Goal: Transaction & Acquisition: Purchase product/service

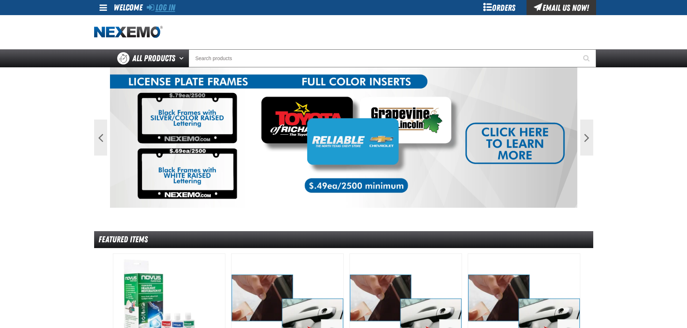
click at [171, 7] on link "Log In" at bounding box center [161, 8] width 28 height 10
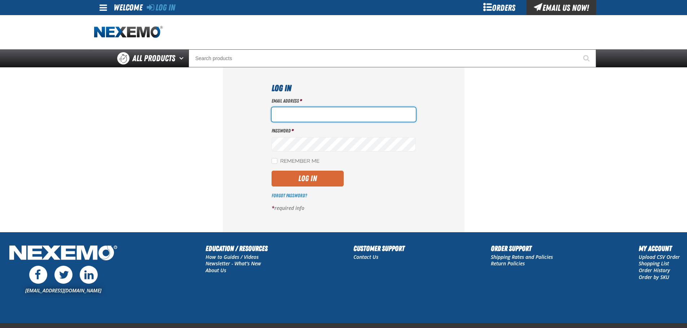
type input "[EMAIL_ADDRESS][DOMAIN_NAME]"
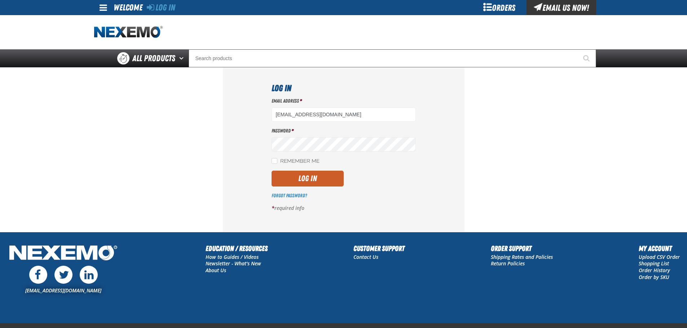
click at [299, 182] on button "Log In" at bounding box center [307, 179] width 72 height 16
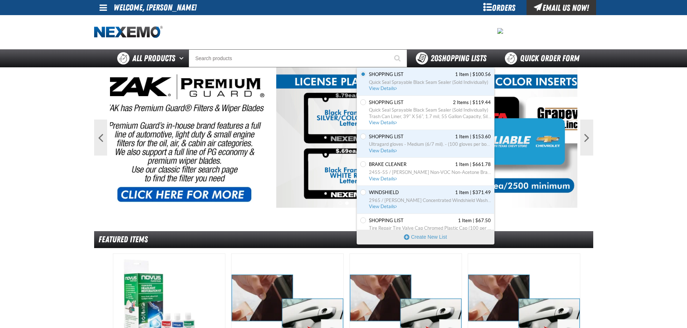
click at [441, 58] on span "20 Shopping Lists" at bounding box center [458, 58] width 56 height 10
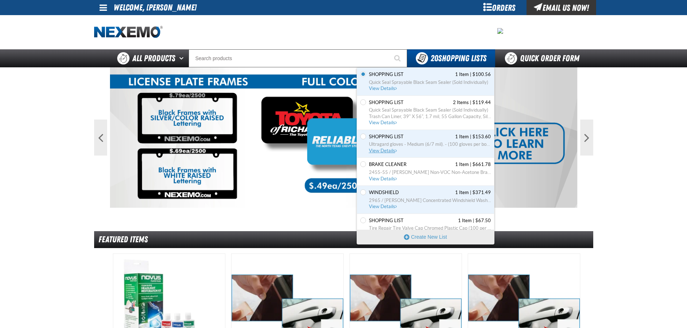
click at [405, 146] on span "Ultragard gloves - Medium (6/7 mil). - (100 gloves per box MIN 10 box order)" at bounding box center [430, 144] width 122 height 6
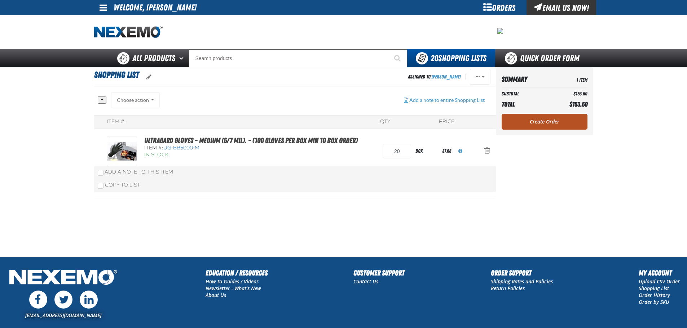
click at [540, 121] on link "Create Order" at bounding box center [544, 122] width 86 height 16
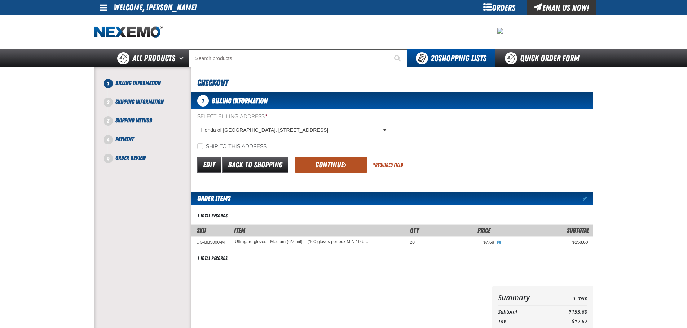
click at [309, 166] on button "Continue" at bounding box center [331, 165] width 72 height 16
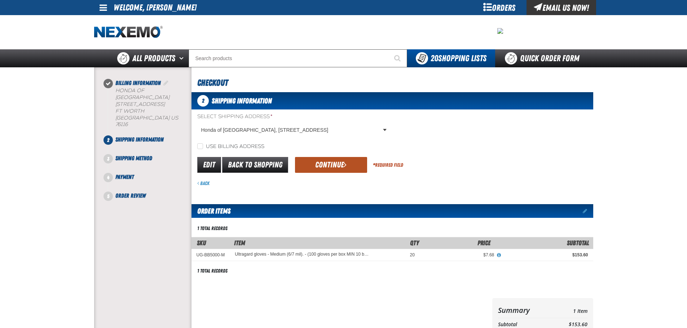
click at [325, 171] on button "Continue" at bounding box center [331, 165] width 72 height 16
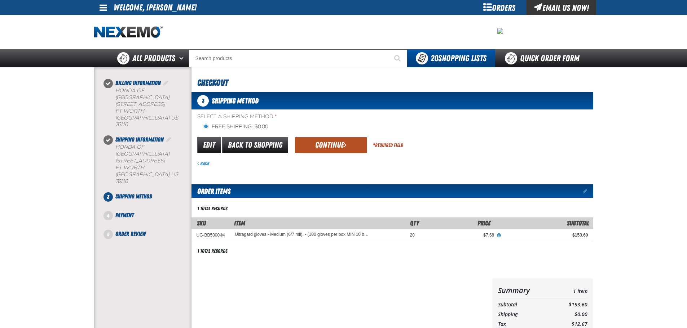
click at [318, 149] on button "Continue" at bounding box center [331, 145] width 72 height 16
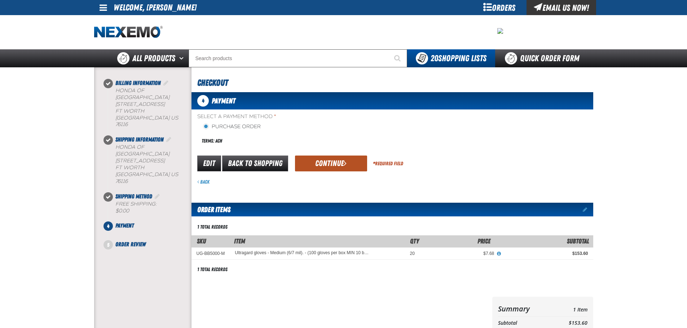
click at [309, 168] on button "Continue" at bounding box center [331, 164] width 72 height 16
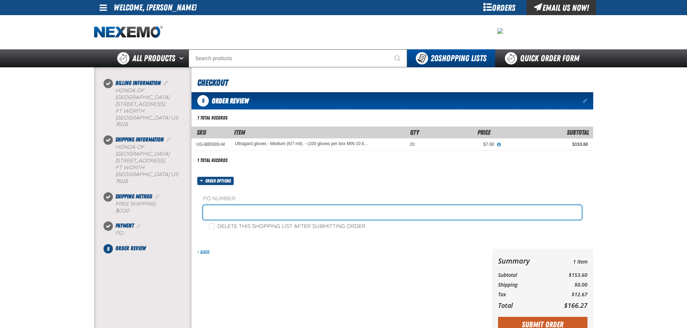
click at [276, 212] on input "text" at bounding box center [392, 212] width 378 height 14
type input "[DATE]"
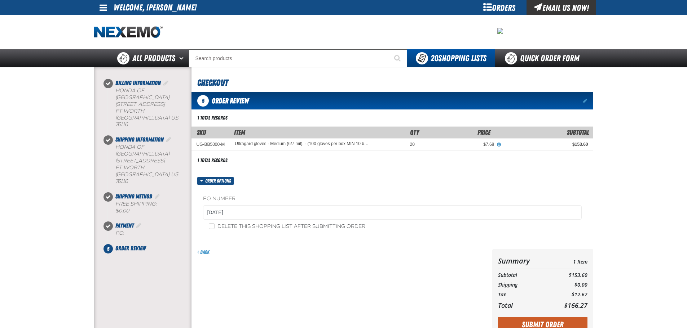
click at [339, 253] on div "Back" at bounding box center [341, 252] width 289 height 7
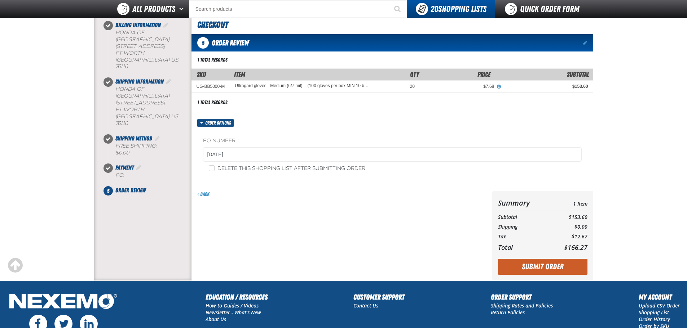
scroll to position [108, 0]
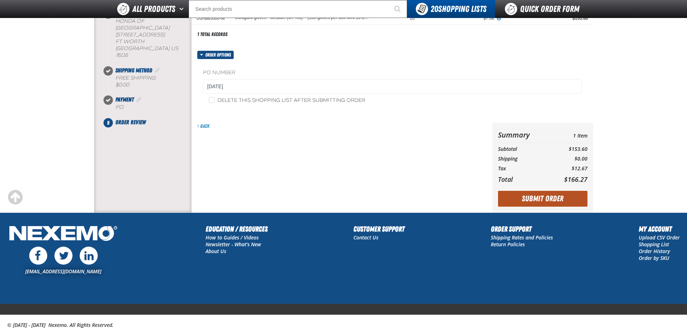
click at [527, 197] on button "Submit Order" at bounding box center [542, 199] width 89 height 16
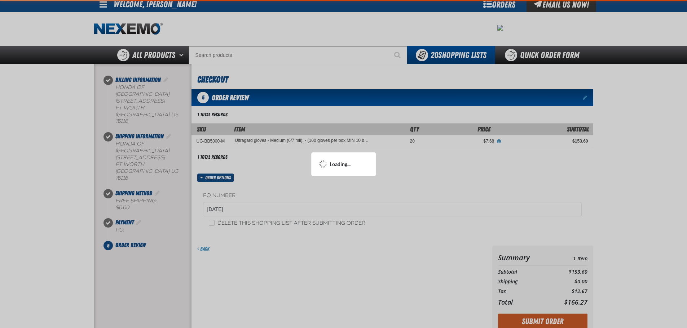
scroll to position [0, 0]
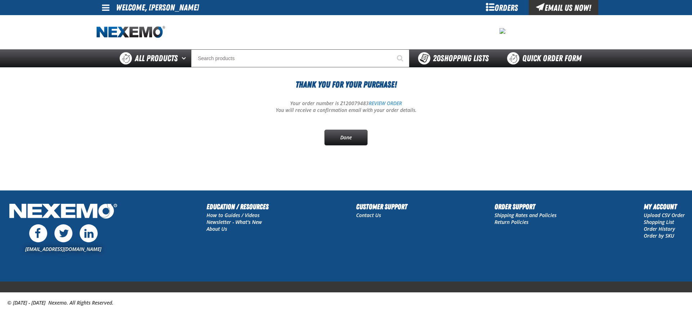
click at [473, 59] on span "20 Shopping Lists" at bounding box center [461, 58] width 56 height 10
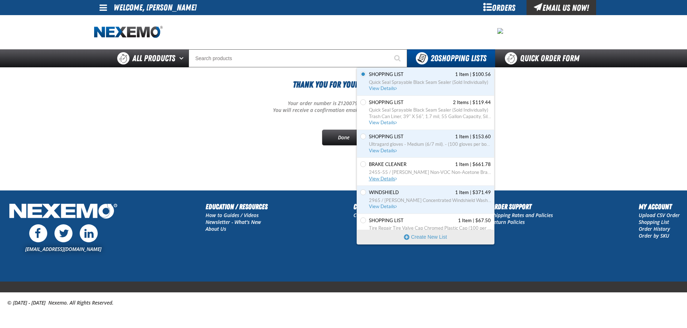
click at [415, 174] on span "2455-55 / [PERSON_NAME] Non-VOC Non-Acetone Brake Cleaner (For DFW customers ON…" at bounding box center [430, 172] width 122 height 6
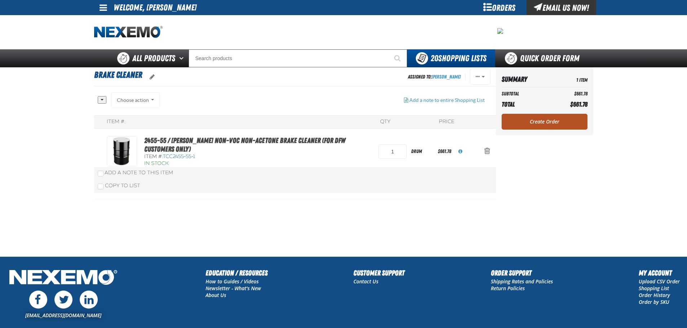
click at [526, 120] on link "Create Order" at bounding box center [544, 122] width 86 height 16
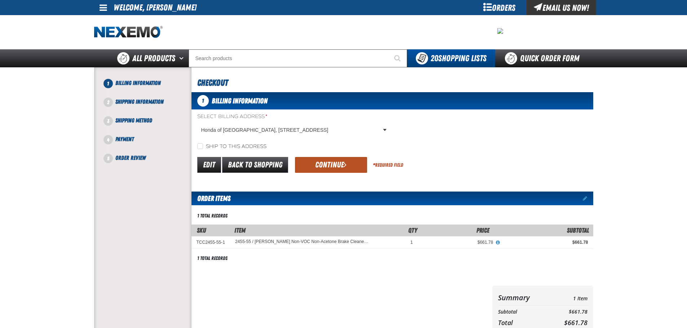
drag, startPoint x: 338, startPoint y: 154, endPoint x: 336, endPoint y: 162, distance: 8.1
click at [338, 154] on form "Select Billing Address * Honda of Fort Worth, 3400 West Loop 820 South, FT WORT…" at bounding box center [392, 143] width 402 height 61
click at [336, 162] on button "Continue" at bounding box center [331, 165] width 72 height 16
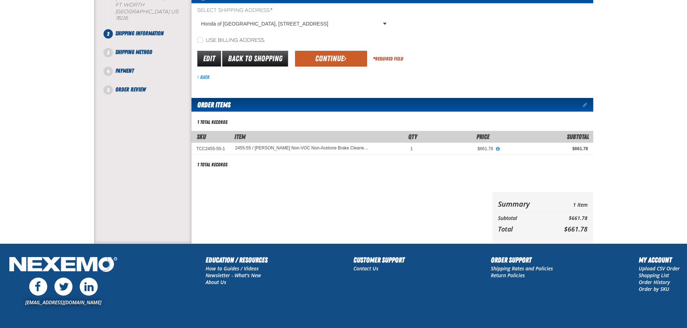
scroll to position [34, 0]
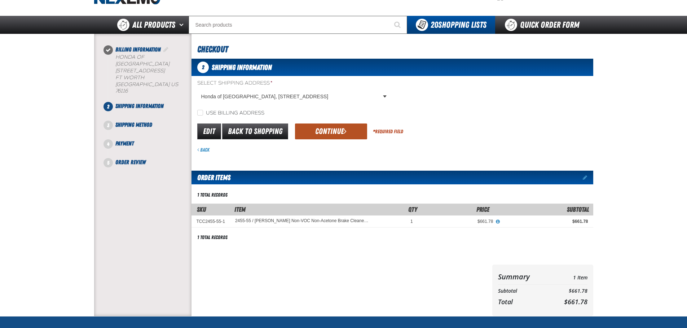
click at [327, 130] on button "Continue" at bounding box center [331, 132] width 72 height 16
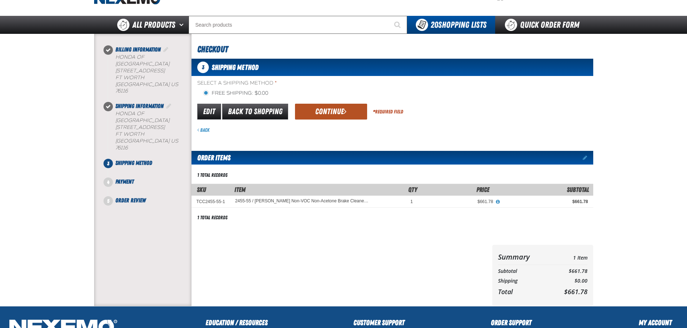
click at [348, 107] on button "Continue" at bounding box center [331, 112] width 72 height 16
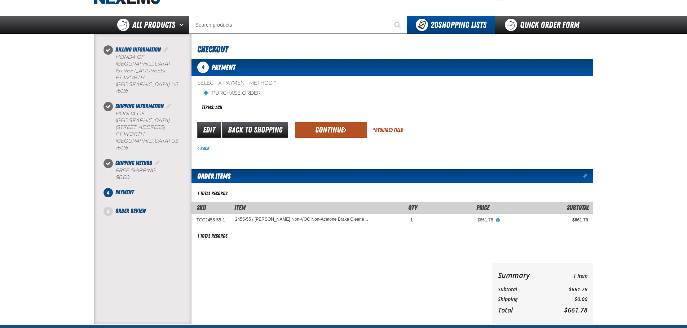
click at [336, 132] on button "Continue" at bounding box center [331, 130] width 72 height 16
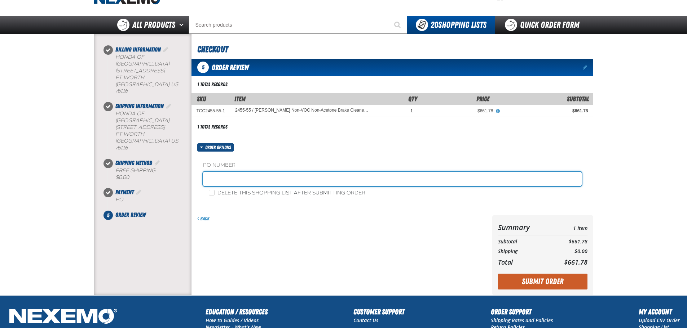
click at [267, 182] on input "text" at bounding box center [392, 179] width 378 height 14
type input "10-01-2025"
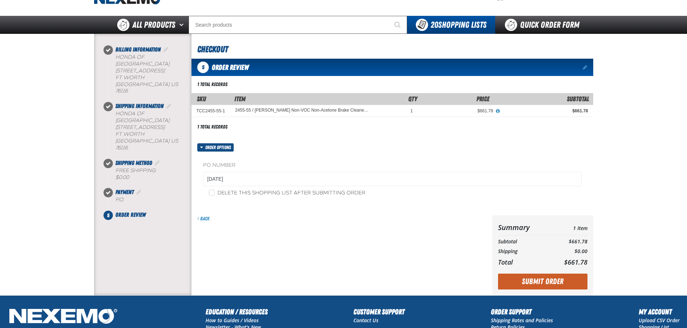
click at [328, 238] on div "Back" at bounding box center [340, 256] width 298 height 80
click at [521, 278] on button "Submit Order" at bounding box center [542, 282] width 89 height 16
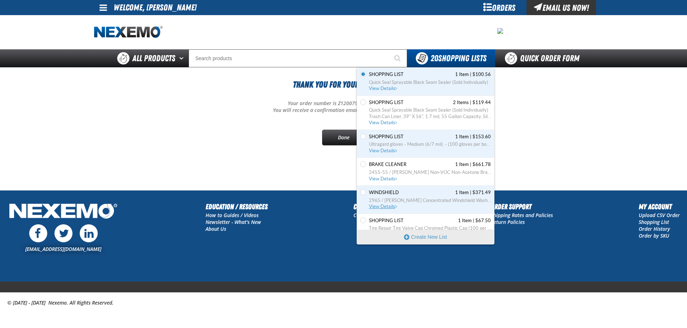
click at [414, 200] on span "2965 / [PERSON_NAME] Concentrated Windshield Wash 55gal (For DFW customers ONLY)" at bounding box center [430, 201] width 122 height 6
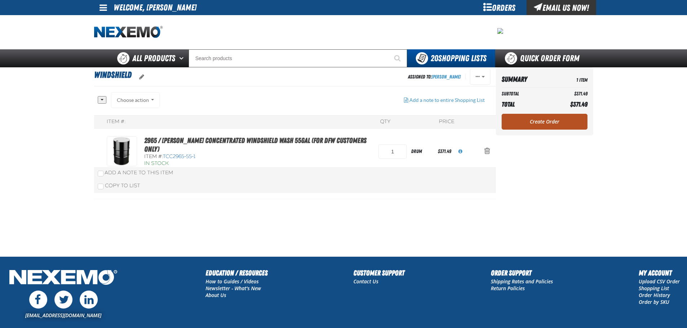
click at [535, 122] on link "Create Order" at bounding box center [544, 122] width 86 height 16
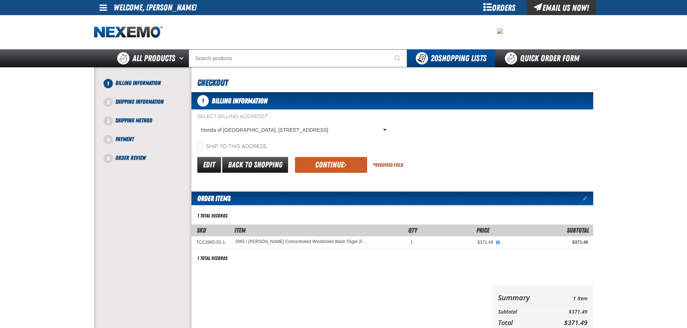
click at [338, 178] on div "1 Billing Information Select Billing Address * Honda of [GEOGRAPHIC_DATA], [STR…" at bounding box center [392, 214] width 402 height 245
click at [336, 175] on div "1 Billing Information Select Billing Address * Honda of Fort Worth, 3400 West L…" at bounding box center [392, 214] width 402 height 245
click at [334, 168] on button "Continue" at bounding box center [331, 165] width 72 height 16
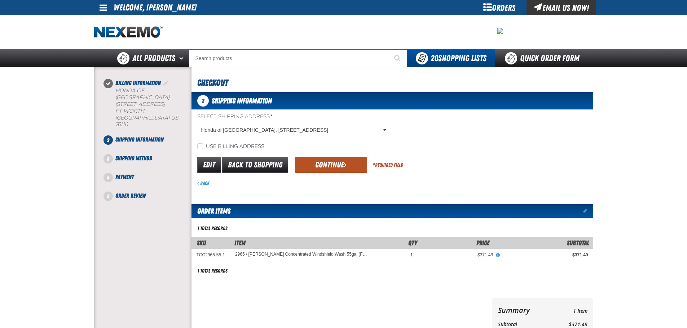
click at [332, 168] on button "Continue" at bounding box center [331, 165] width 72 height 16
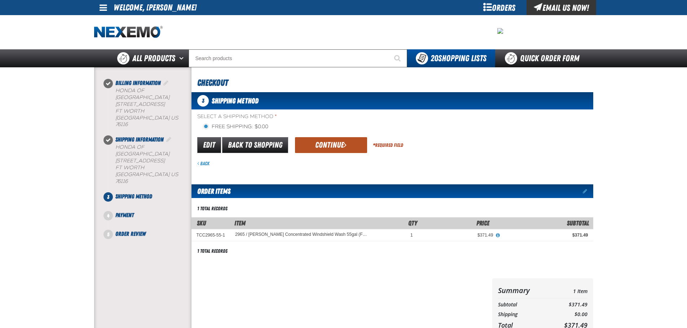
click at [337, 143] on button "Continue" at bounding box center [331, 145] width 72 height 16
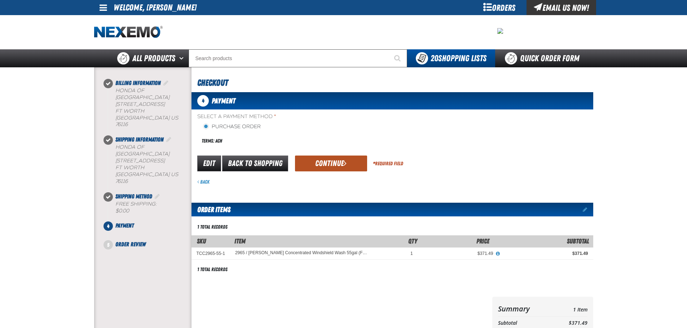
click at [341, 163] on button "Continue" at bounding box center [331, 164] width 72 height 16
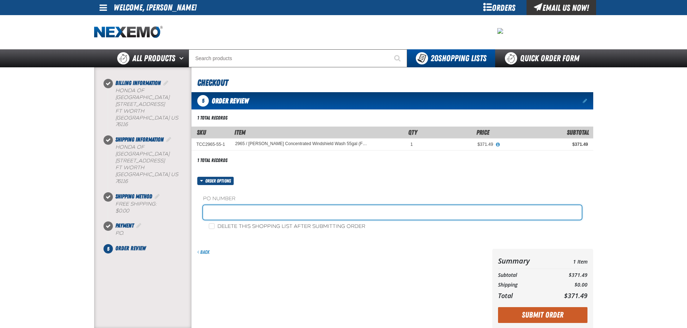
click at [276, 215] on input "text" at bounding box center [392, 212] width 378 height 14
type input "[DATE]"
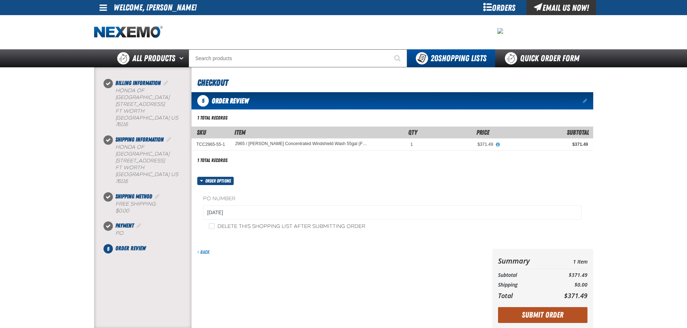
click at [528, 314] on button "Submit Order" at bounding box center [542, 315] width 89 height 16
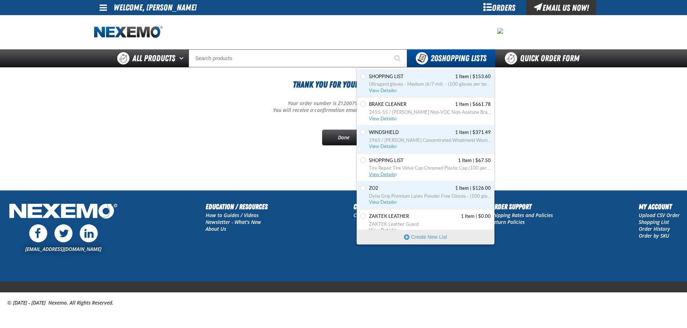
scroll to position [72, 0]
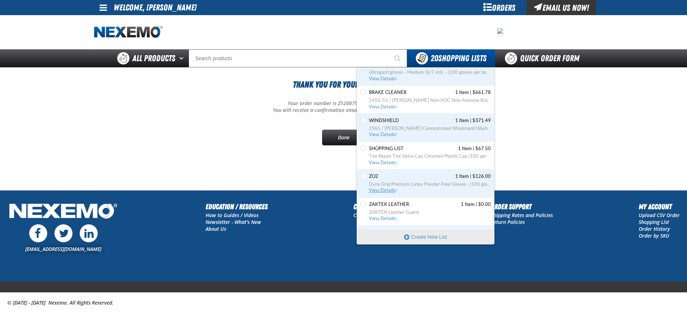
click at [420, 182] on span "Dyna Grip Premium Latex Powder Free Gloves - (100 gloves per box MIN 10 box ord…" at bounding box center [430, 184] width 122 height 6
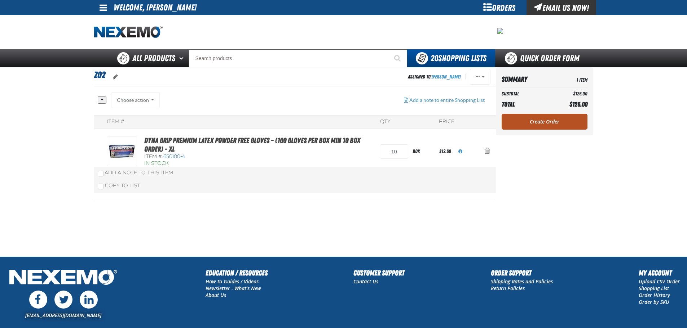
click at [515, 118] on link "Create Order" at bounding box center [544, 122] width 86 height 16
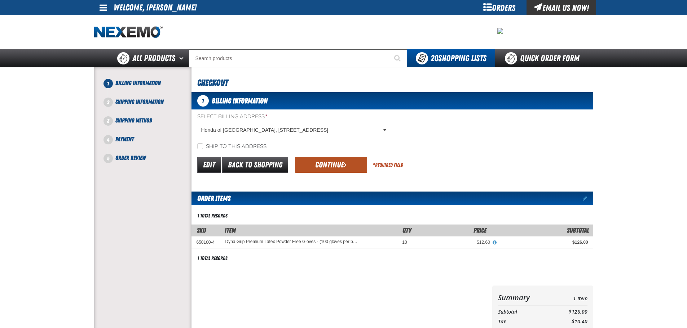
click at [355, 170] on button "Continue" at bounding box center [331, 165] width 72 height 16
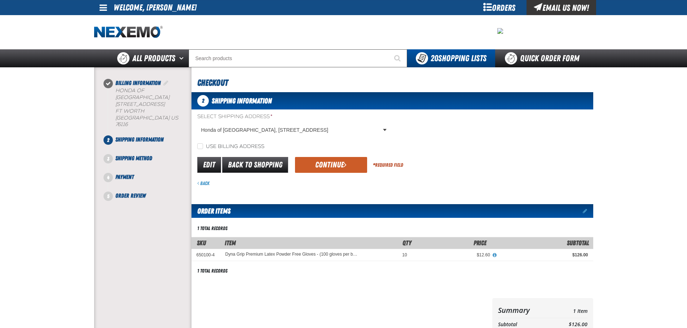
click at [354, 169] on button "Continue" at bounding box center [331, 165] width 72 height 16
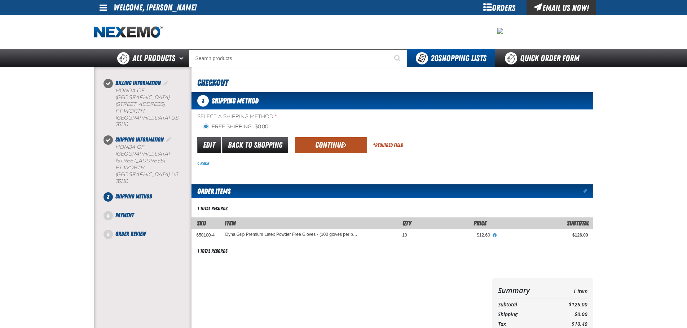
click at [345, 145] on span "submit" at bounding box center [345, 145] width 3 height 8
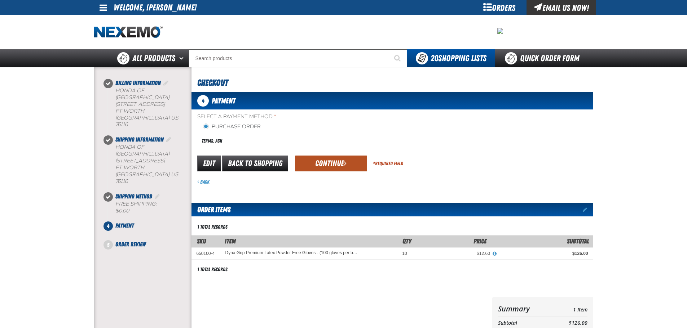
click at [324, 165] on button "Continue" at bounding box center [331, 164] width 72 height 16
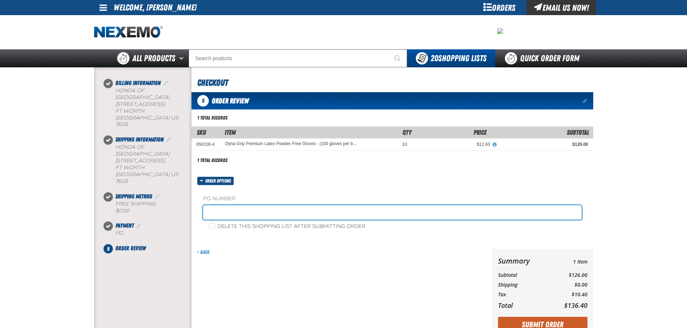
click at [254, 213] on input "text" at bounding box center [392, 212] width 378 height 14
type input "[DATE]"
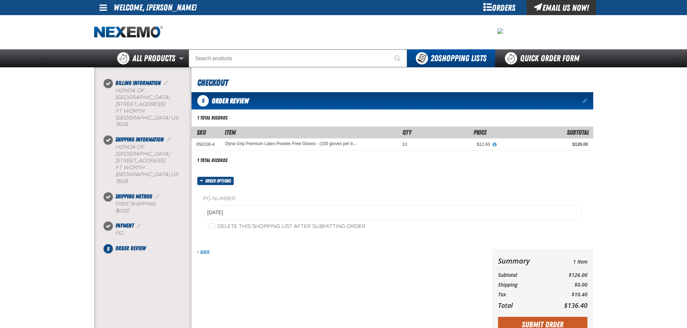
click at [347, 278] on div "Back" at bounding box center [340, 294] width 298 height 90
click at [548, 322] on button "Submit Order" at bounding box center [542, 325] width 89 height 16
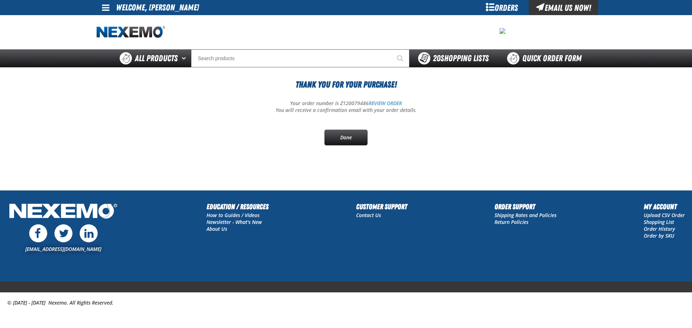
click at [452, 62] on span "20 Shopping Lists" at bounding box center [461, 58] width 56 height 10
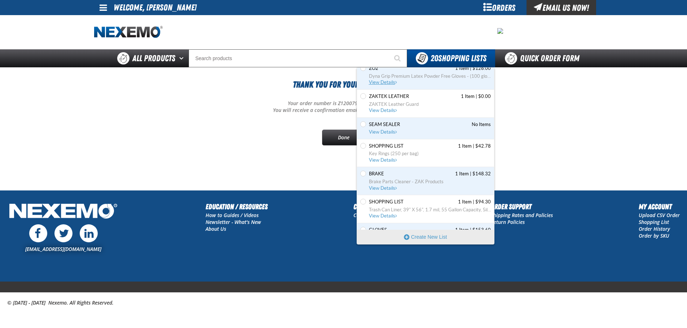
scroll to position [216, 0]
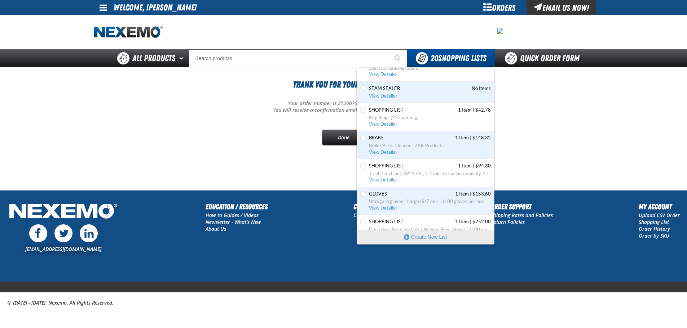
click at [425, 173] on span "Trash Can Liner, 39" X 56", 1.7 mil, 55 Gallon Capacity, Silver (Pack of 1)" at bounding box center [430, 174] width 122 height 6
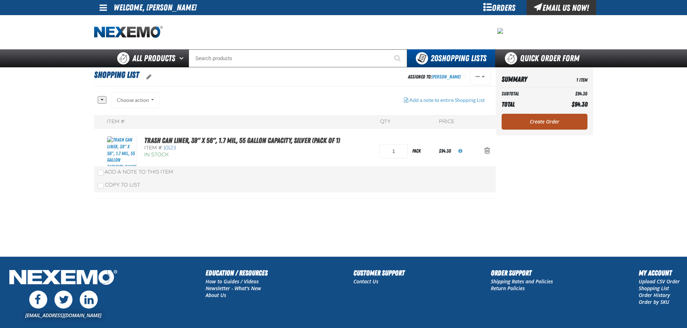
click at [531, 121] on link "Create Order" at bounding box center [544, 122] width 86 height 16
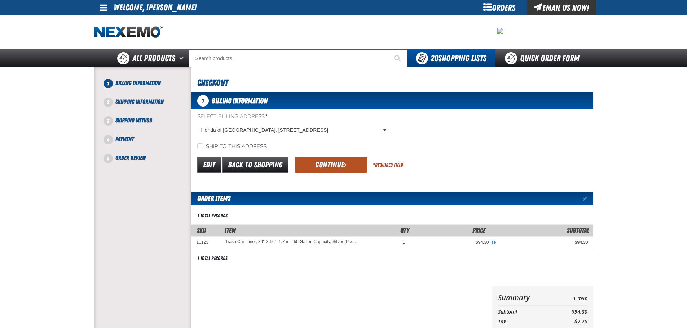
click at [333, 162] on button "Continue" at bounding box center [331, 165] width 72 height 16
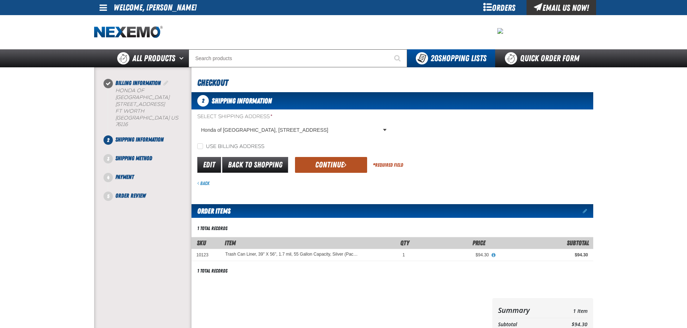
click at [333, 166] on button "Continue" at bounding box center [331, 165] width 72 height 16
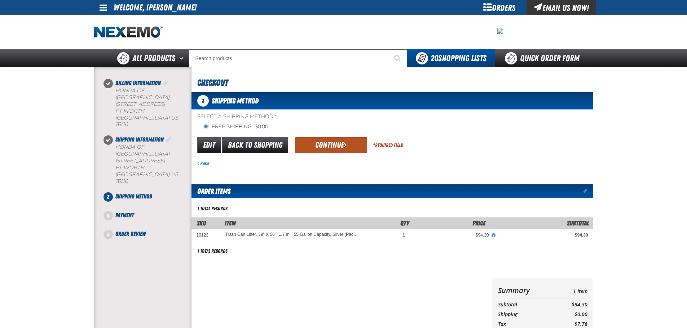
click at [331, 150] on button "Continue" at bounding box center [331, 145] width 72 height 16
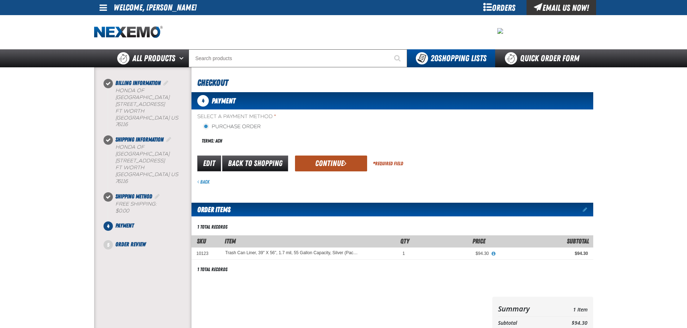
click at [328, 167] on button "Continue" at bounding box center [331, 164] width 72 height 16
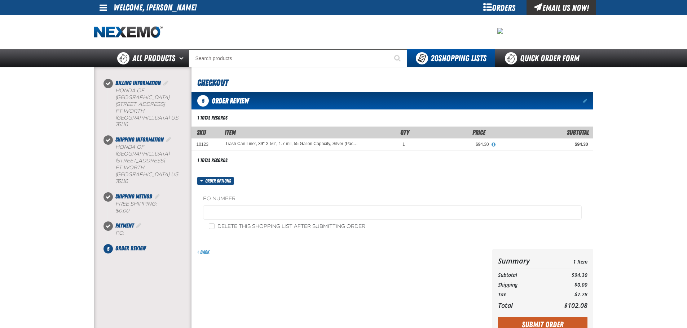
click at [276, 221] on fieldset "PO Number" at bounding box center [392, 208] width 378 height 27
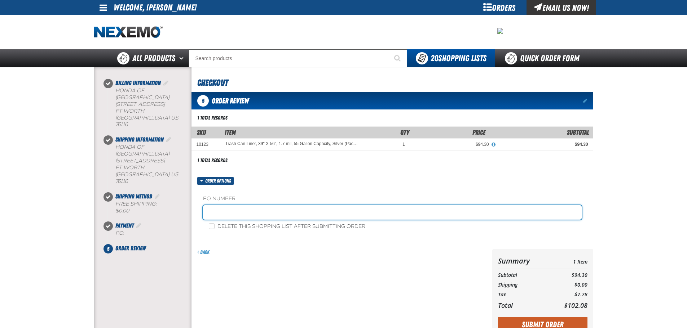
click at [278, 213] on input "text" at bounding box center [392, 212] width 378 height 14
type input "[DATE]"
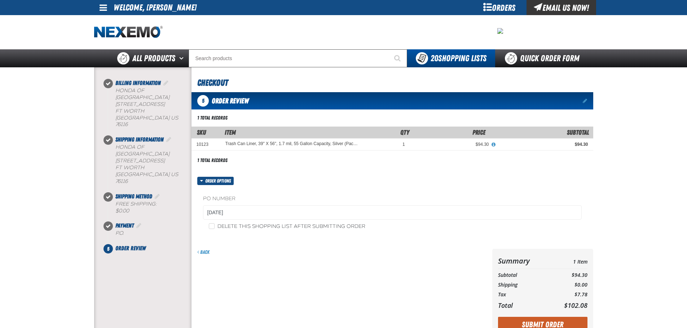
click at [389, 249] on div "Back" at bounding box center [341, 252] width 289 height 7
click at [526, 323] on button "Submit Order" at bounding box center [542, 325] width 89 height 16
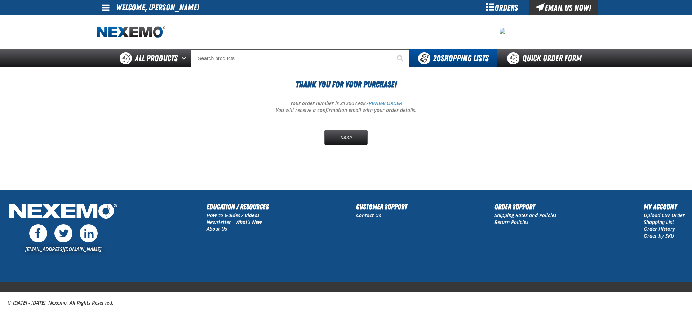
click at [455, 58] on span "20 Shopping Lists" at bounding box center [461, 58] width 56 height 10
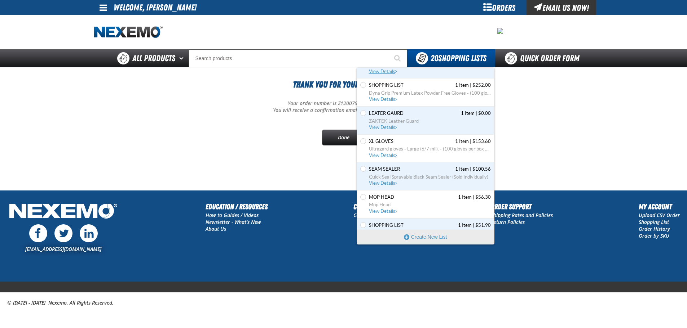
scroll to position [360, 0]
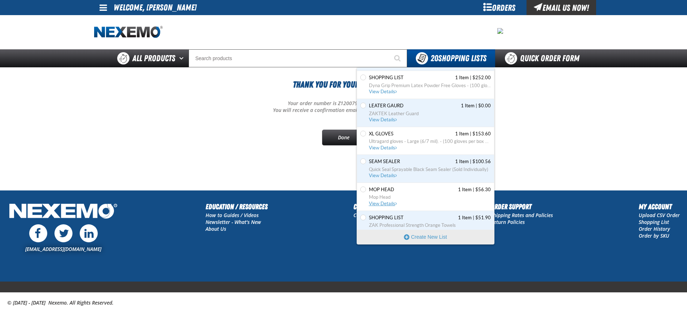
click at [384, 198] on span "Mop Head" at bounding box center [430, 197] width 122 height 6
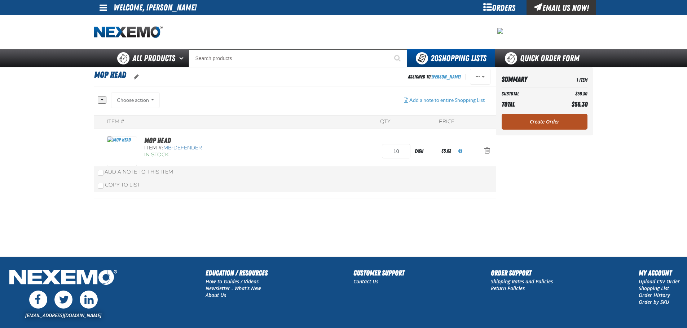
click at [533, 123] on link "Create Order" at bounding box center [544, 122] width 86 height 16
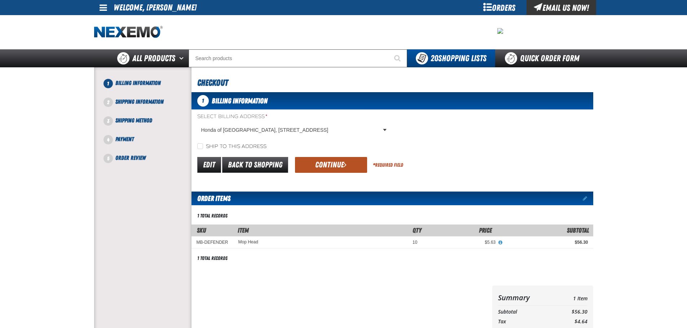
click at [327, 165] on button "Continue" at bounding box center [331, 165] width 72 height 16
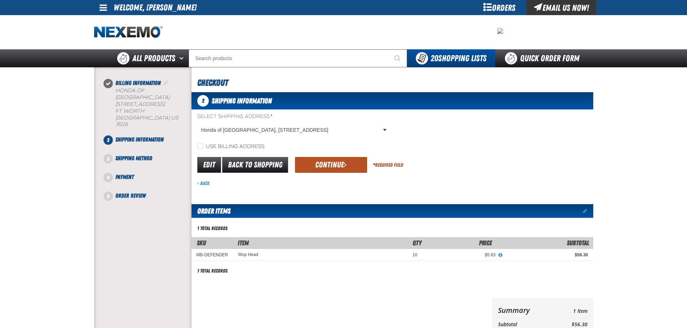
click at [327, 164] on button "Continue" at bounding box center [331, 165] width 72 height 16
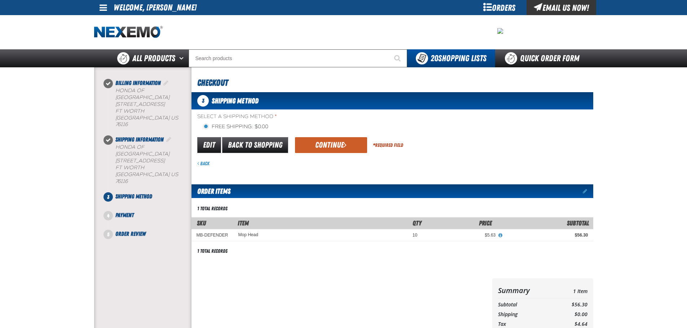
click at [328, 148] on button "Continue" at bounding box center [331, 145] width 72 height 16
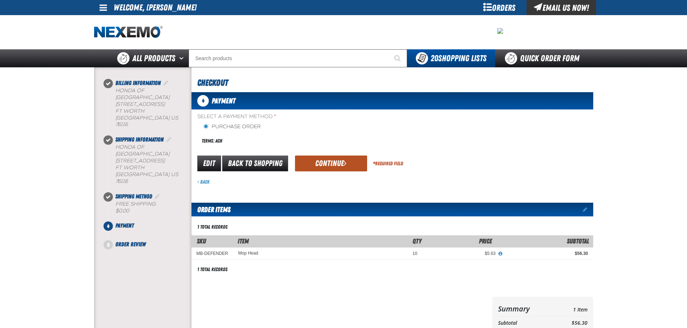
click at [326, 164] on button "Continue" at bounding box center [331, 164] width 72 height 16
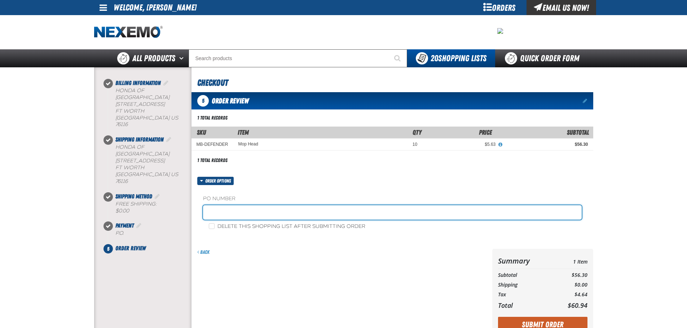
click at [274, 213] on input "text" at bounding box center [392, 212] width 378 height 14
type input "10-01-2025"
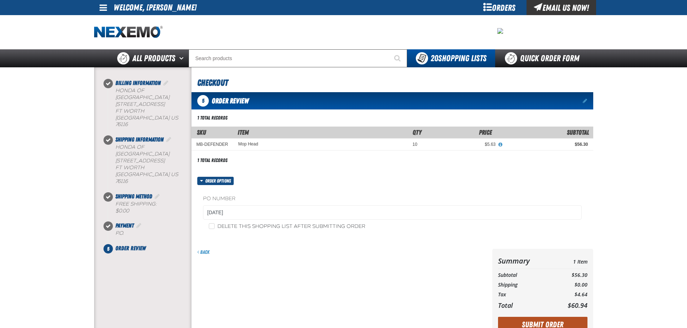
click at [524, 321] on button "Submit Order" at bounding box center [542, 325] width 89 height 16
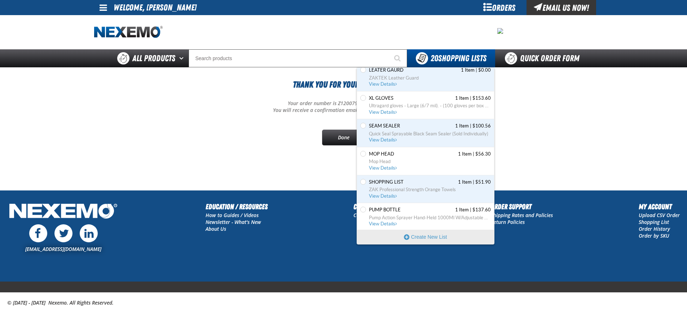
scroll to position [398, 0]
click at [459, 65] on div "20 Shopping Lists" at bounding box center [451, 58] width 88 height 18
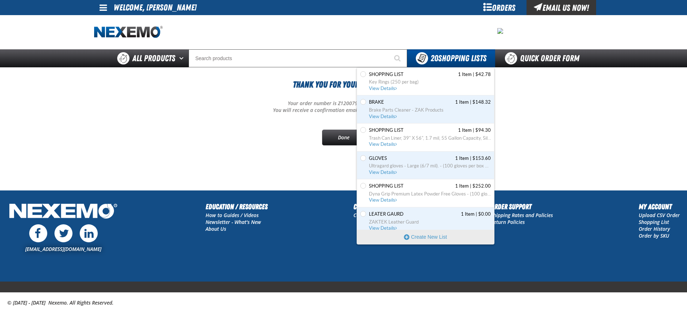
scroll to position [252, 0]
click at [409, 168] on span "Ultragard gloves - Large (6/7 mil). - (100 gloves per box MIN 10 box order)" at bounding box center [430, 166] width 122 height 6
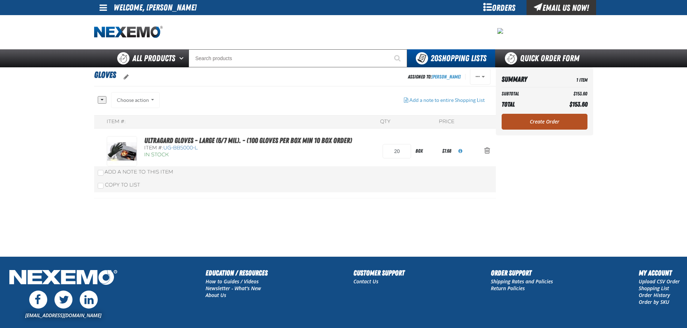
click at [546, 119] on link "Create Order" at bounding box center [544, 122] width 86 height 16
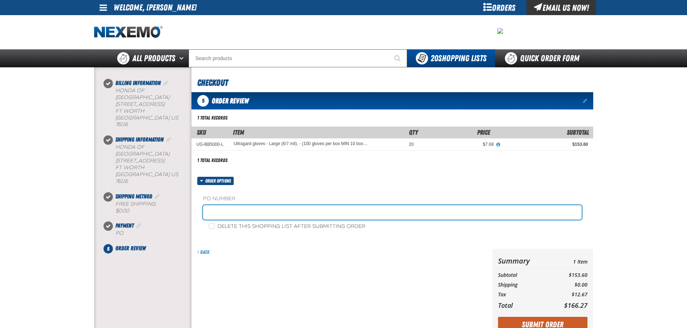
click at [253, 219] on input "text" at bounding box center [392, 212] width 378 height 14
type input "[DATE]"
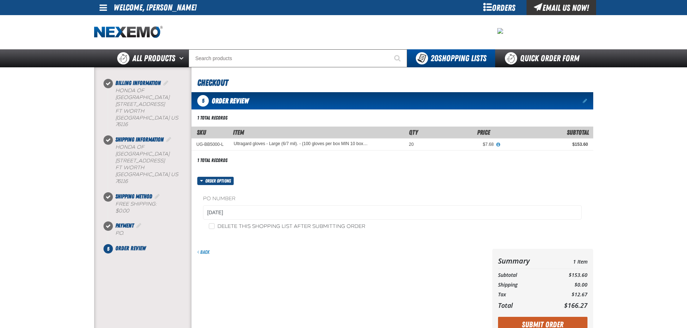
drag, startPoint x: 286, startPoint y: 253, endPoint x: 334, endPoint y: 261, distance: 48.7
click at [288, 253] on div "Back" at bounding box center [341, 252] width 289 height 7
click at [580, 323] on button "Submit Order" at bounding box center [542, 325] width 89 height 16
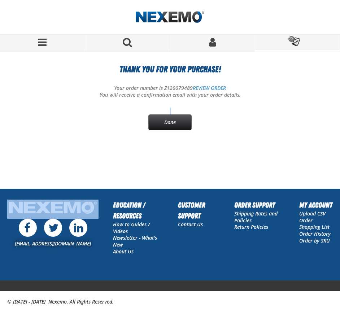
drag, startPoint x: 71, startPoint y: 114, endPoint x: 53, endPoint y: 39, distance: 77.9
click at [69, 101] on div "Thank You For Your Purchase! Your order number is Z120079489 REVIEW ORDER You w…" at bounding box center [170, 96] width 334 height 67
